Goal: Check status: Check status

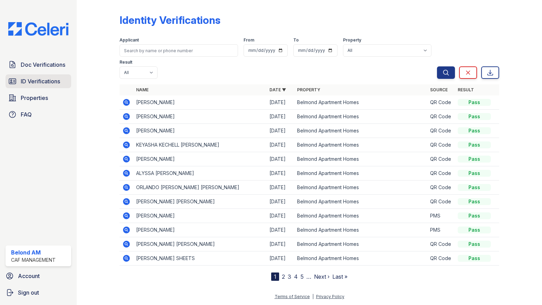
click at [23, 85] on link "ID Verifications" at bounding box center [39, 81] width 66 height 14
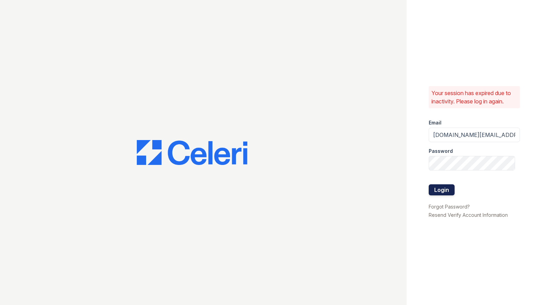
click at [445, 188] on button "Login" at bounding box center [442, 189] width 26 height 11
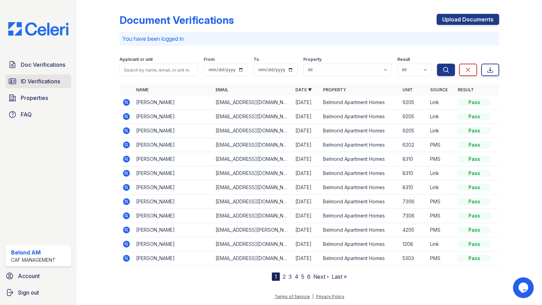
click at [56, 84] on span "ID Verifications" at bounding box center [40, 81] width 39 height 8
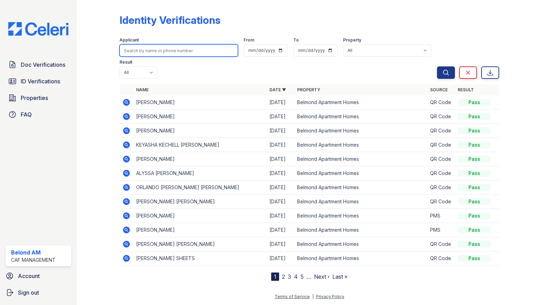
click at [160, 52] on input "search" at bounding box center [178, 50] width 119 height 12
type input "boyd"
click at [437, 66] on button "Search" at bounding box center [446, 72] width 18 height 12
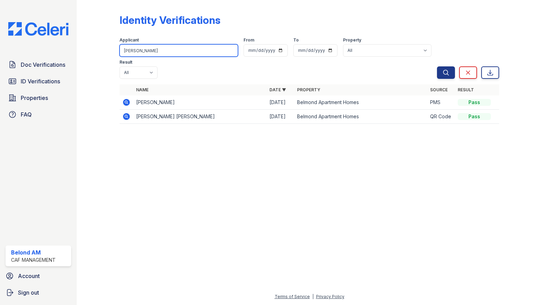
click at [156, 48] on input "boyd" at bounding box center [178, 50] width 119 height 12
type input "sheets"
click at [437, 66] on button "Search" at bounding box center [446, 72] width 18 height 12
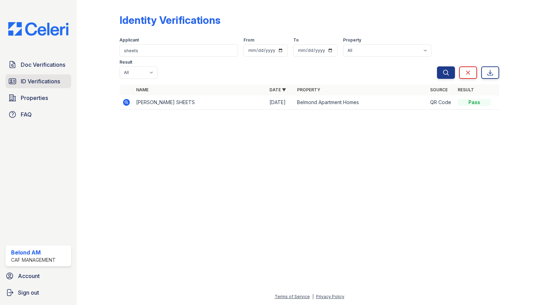
click at [44, 77] on span "ID Verifications" at bounding box center [40, 81] width 39 height 8
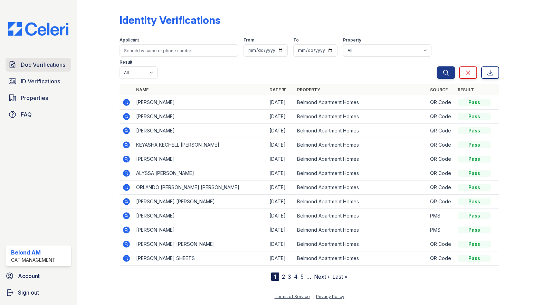
click at [34, 69] on link "Doc Verifications" at bounding box center [39, 65] width 66 height 14
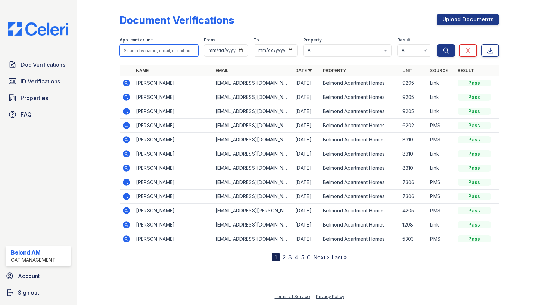
click at [147, 51] on input "search" at bounding box center [158, 50] width 79 height 12
type input "boyd"
click at [437, 44] on button "Search" at bounding box center [446, 50] width 18 height 12
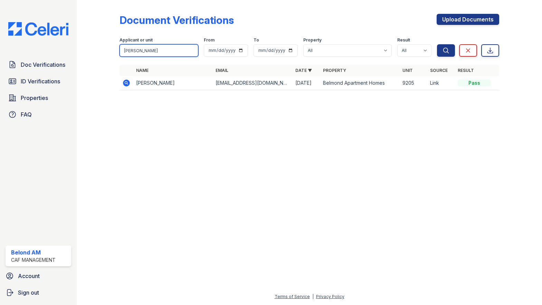
click at [155, 50] on input "boyd" at bounding box center [158, 50] width 79 height 12
type input "sheets"
click at [437, 44] on button "Search" at bounding box center [446, 50] width 18 height 12
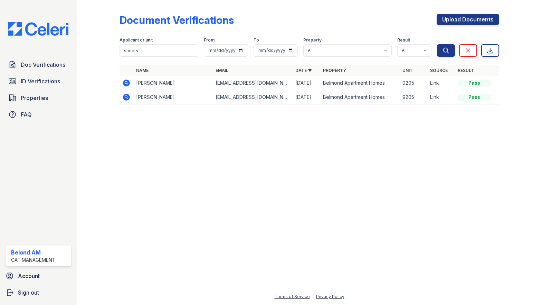
click at [126, 85] on icon at bounding box center [126, 82] width 7 height 7
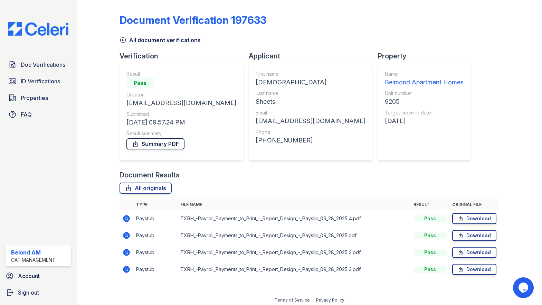
click at [157, 147] on link "Summary PDF" at bounding box center [155, 143] width 58 height 11
